Goal: Information Seeking & Learning: Learn about a topic

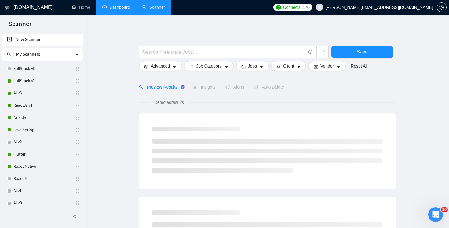
click at [122, 10] on link "Dashboard" at bounding box center [116, 7] width 28 height 5
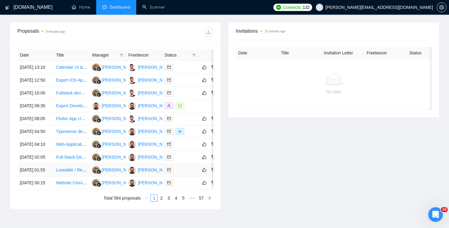
scroll to position [233, 0]
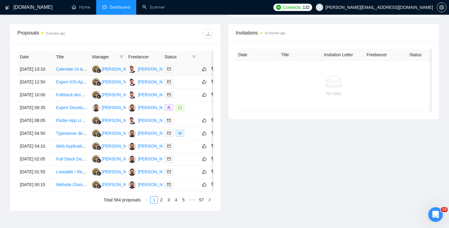
click at [63, 71] on link "Calendar UI & UX Improvements" at bounding box center [87, 69] width 62 height 5
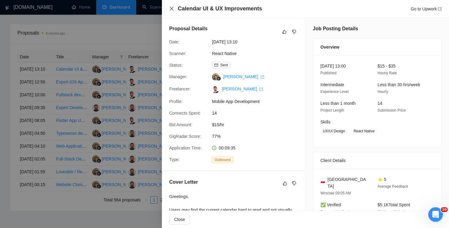
click at [174, 10] on icon "close" at bounding box center [171, 8] width 5 height 5
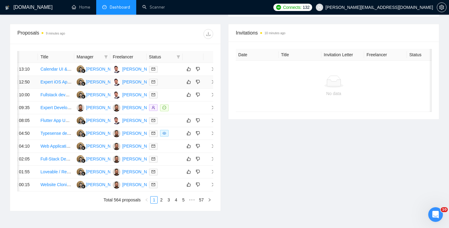
scroll to position [0, 18]
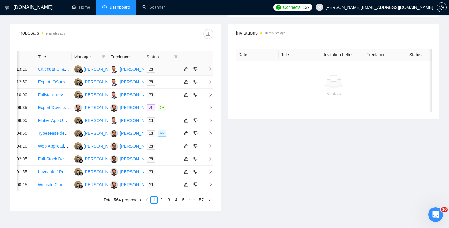
click at [210, 74] on td at bounding box center [207, 69] width 12 height 13
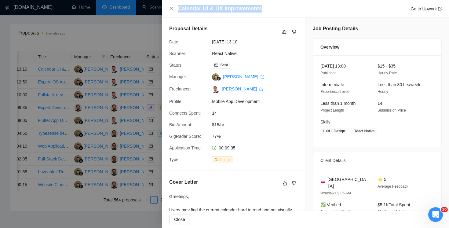
drag, startPoint x: 263, startPoint y: 7, endPoint x: 177, endPoint y: 8, distance: 86.5
click at [177, 8] on div "Calendar UI & UX Improvements Go to Upwork" at bounding box center [305, 9] width 273 height 8
click at [106, 31] on div at bounding box center [224, 114] width 449 height 228
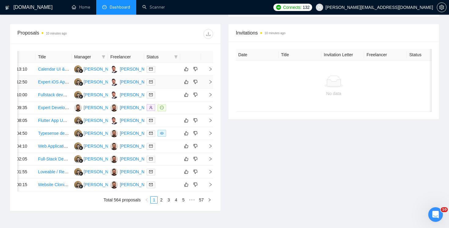
click at [213, 89] on td at bounding box center [207, 82] width 12 height 13
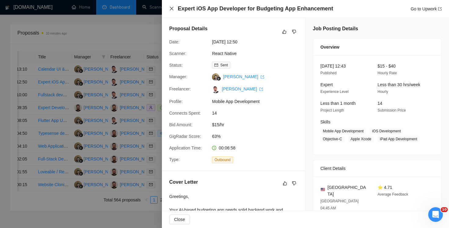
click at [172, 7] on icon "close" at bounding box center [171, 8] width 5 height 5
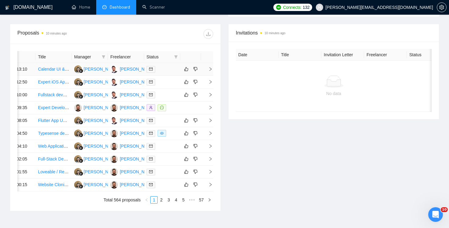
click at [210, 71] on icon "right" at bounding box center [211, 69] width 2 height 4
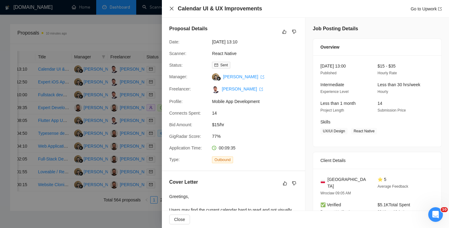
click at [172, 6] on icon "close" at bounding box center [171, 8] width 5 height 5
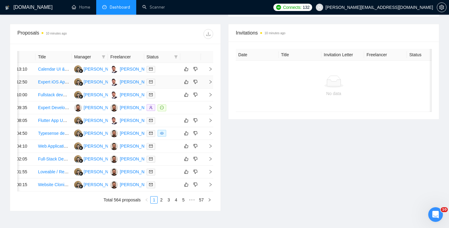
click at [211, 84] on icon "right" at bounding box center [210, 82] width 4 height 4
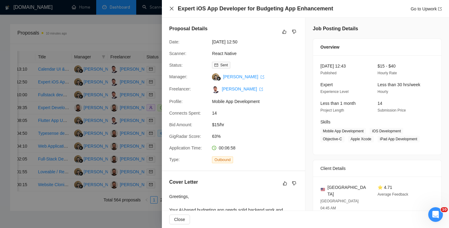
click at [172, 7] on icon "close" at bounding box center [171, 8] width 5 height 5
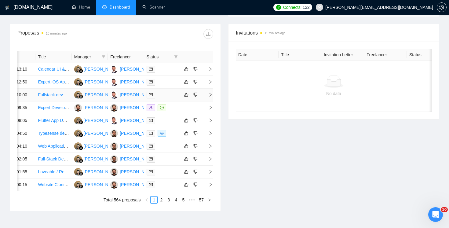
click at [211, 97] on icon "right" at bounding box center [211, 95] width 2 height 4
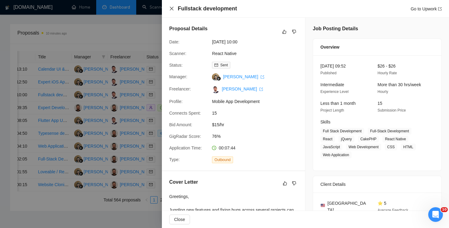
click at [173, 7] on icon "close" at bounding box center [171, 8] width 5 height 5
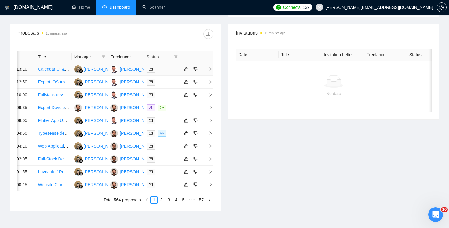
click at [210, 70] on icon "right" at bounding box center [210, 69] width 4 height 4
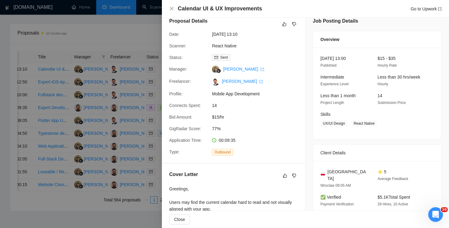
scroll to position [8, 0]
click at [171, 10] on icon "close" at bounding box center [171, 8] width 5 height 5
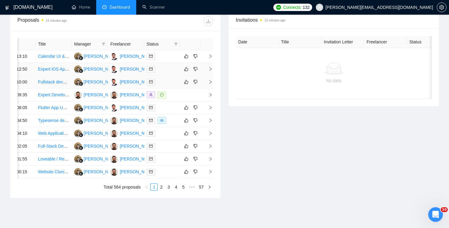
scroll to position [248, 0]
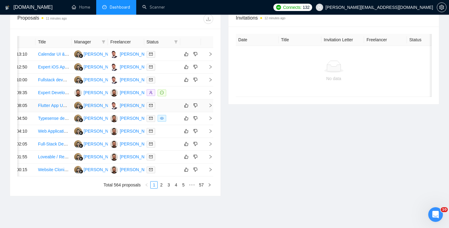
click at [210, 108] on icon "right" at bounding box center [210, 105] width 4 height 4
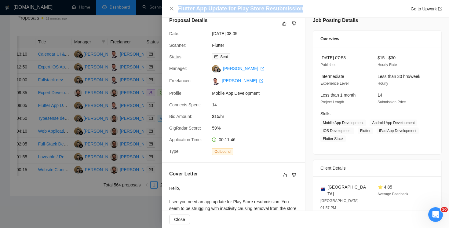
drag, startPoint x: 178, startPoint y: 8, endPoint x: 302, endPoint y: 8, distance: 123.7
click at [302, 8] on div "Flutter App Update for Play Store Resubmission Go to Upwork" at bounding box center [310, 9] width 264 height 8
click at [173, 9] on icon "close" at bounding box center [171, 8] width 5 height 5
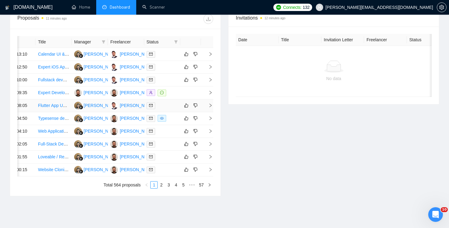
click at [209, 108] on icon "right" at bounding box center [210, 105] width 4 height 4
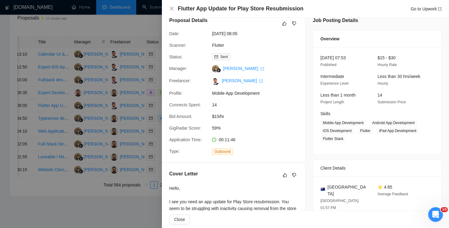
click at [174, 6] on div "Flutter App Update for Play Store Resubmission Go to Upwork" at bounding box center [305, 9] width 273 height 8
click at [174, 8] on icon "close" at bounding box center [171, 8] width 5 height 5
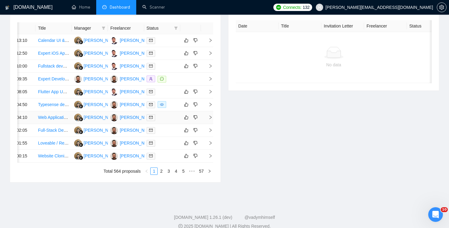
scroll to position [269, 0]
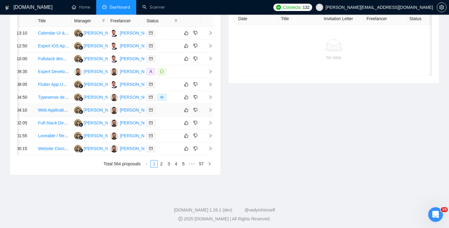
click at [209, 117] on td at bounding box center [207, 110] width 12 height 13
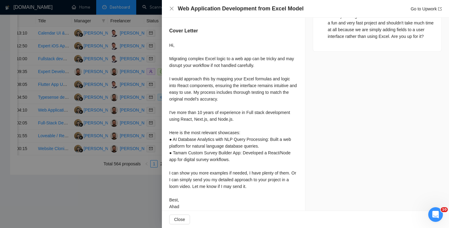
scroll to position [388, 0]
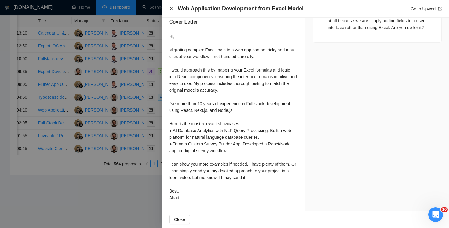
click at [171, 9] on icon "close" at bounding box center [171, 8] width 5 height 5
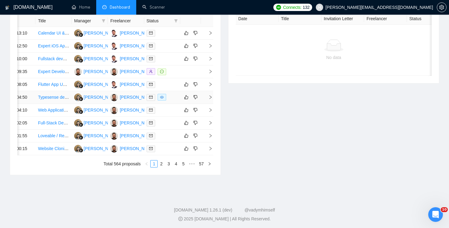
click at [207, 99] on span "right" at bounding box center [207, 97] width 9 height 4
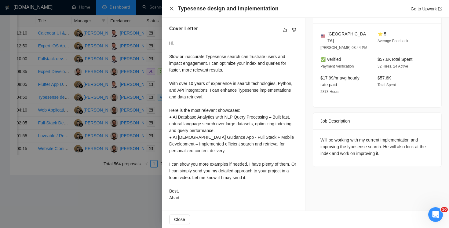
click at [169, 6] on icon "close" at bounding box center [171, 8] width 5 height 5
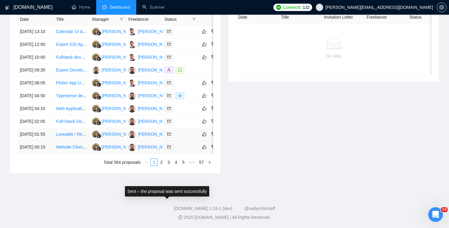
scroll to position [284, 0]
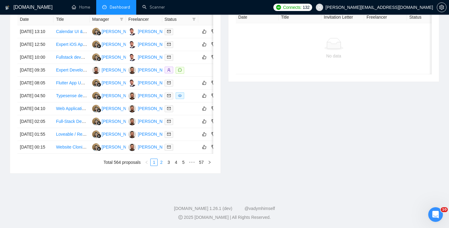
click at [162, 166] on link "2" at bounding box center [161, 162] width 7 height 7
click at [154, 166] on link "1" at bounding box center [154, 162] width 7 height 7
click at [162, 166] on link "2" at bounding box center [161, 162] width 7 height 7
click at [151, 166] on link "1" at bounding box center [154, 162] width 7 height 7
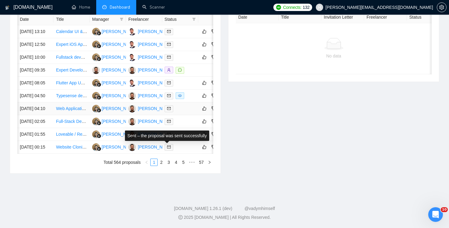
scroll to position [0, 18]
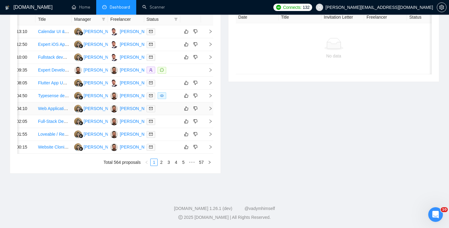
click at [212, 111] on icon "right" at bounding box center [210, 108] width 4 height 4
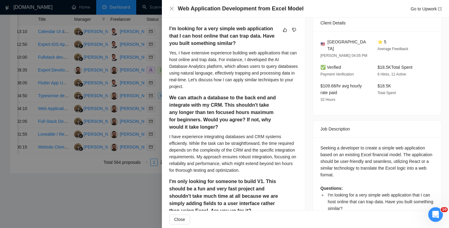
click at [169, 9] on div "Web Application Development from Excel Model Go to Upwork" at bounding box center [305, 9] width 287 height 18
click at [172, 10] on icon "close" at bounding box center [171, 8] width 5 height 5
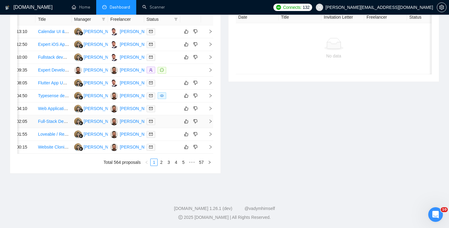
click at [209, 123] on icon "right" at bounding box center [210, 121] width 4 height 4
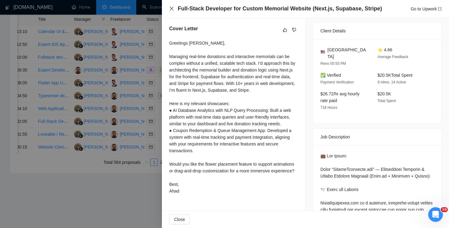
click at [172, 6] on icon "close" at bounding box center [171, 8] width 5 height 5
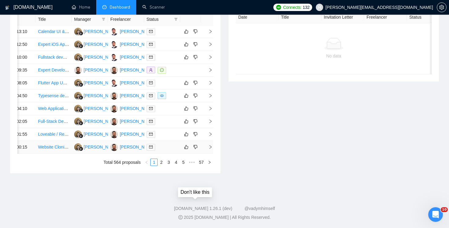
click at [211, 187] on div "Don't like this" at bounding box center [195, 192] width 35 height 11
click at [211, 136] on icon "right" at bounding box center [210, 134] width 4 height 4
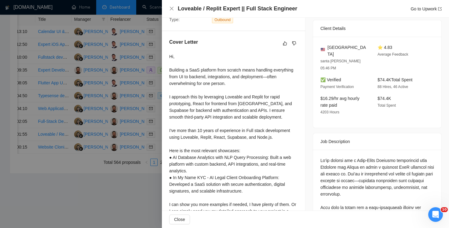
scroll to position [111, 0]
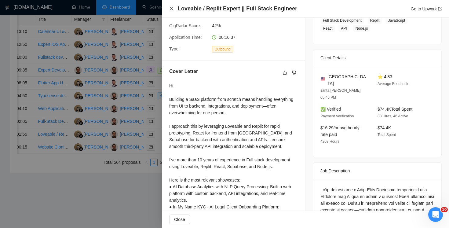
click at [173, 10] on icon "close" at bounding box center [172, 9] width 4 height 4
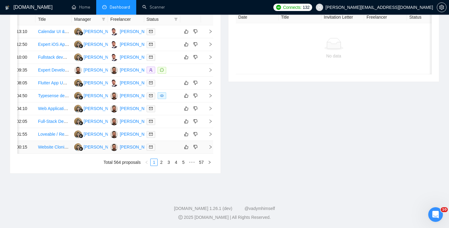
click at [211, 149] on icon "right" at bounding box center [210, 147] width 4 height 4
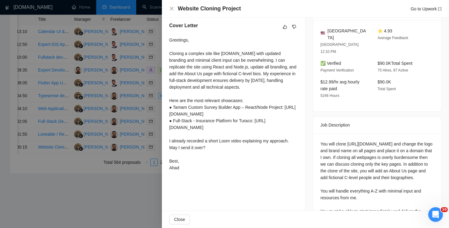
scroll to position [170, 0]
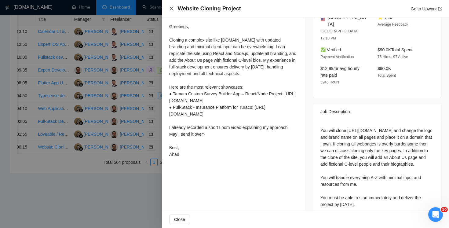
click at [171, 8] on icon "close" at bounding box center [171, 8] width 5 height 5
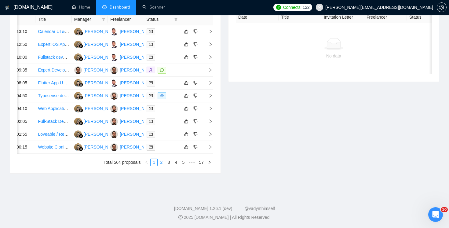
click at [158, 166] on link "2" at bounding box center [161, 162] width 7 height 7
click at [212, 51] on td at bounding box center [207, 44] width 12 height 13
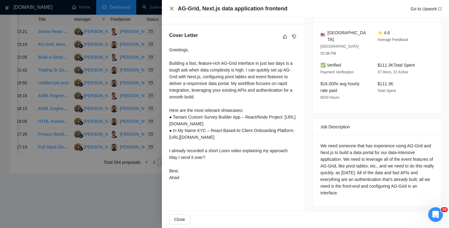
click at [171, 8] on icon "close" at bounding box center [172, 9] width 4 height 4
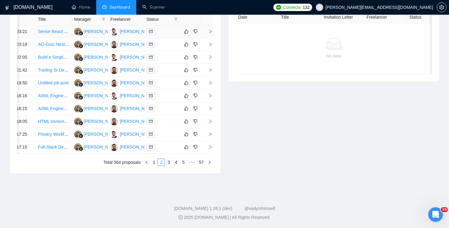
click at [211, 37] on td at bounding box center [207, 31] width 12 height 13
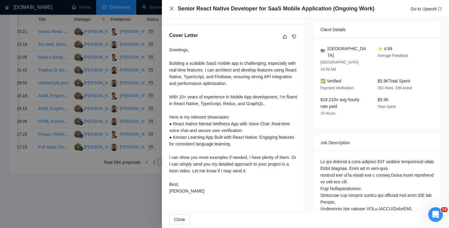
click at [174, 8] on icon "close" at bounding box center [171, 8] width 5 height 5
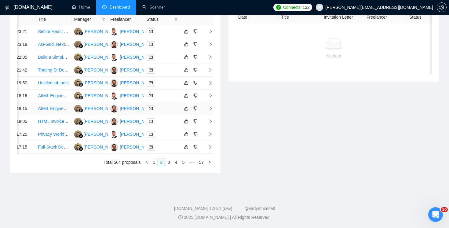
scroll to position [281, 0]
click at [211, 123] on icon "right" at bounding box center [210, 121] width 4 height 4
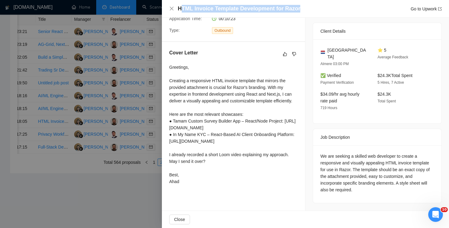
drag, startPoint x: 183, startPoint y: 9, endPoint x: 301, endPoint y: 10, distance: 117.9
click at [301, 10] on div "HTML Invoice Template Development for Razor Go to Upwork" at bounding box center [310, 9] width 264 height 8
click at [171, 7] on icon "close" at bounding box center [171, 8] width 5 height 5
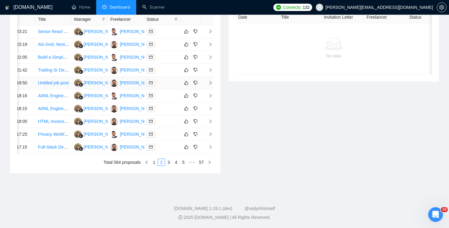
scroll to position [298, 0]
click at [153, 166] on link "1" at bounding box center [154, 162] width 7 height 7
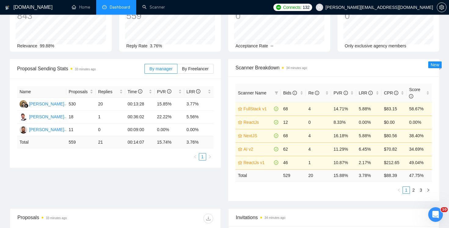
scroll to position [0, 0]
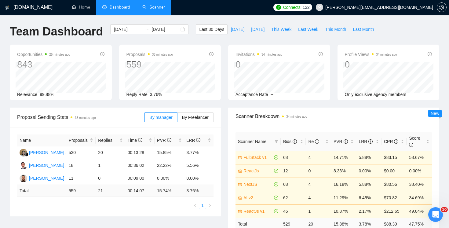
click at [163, 6] on link "Scanner" at bounding box center [153, 7] width 23 height 5
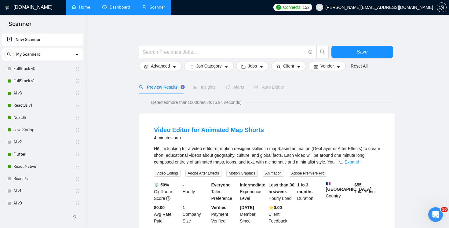
click at [82, 9] on link "Home" at bounding box center [81, 7] width 18 height 5
